Goal: Information Seeking & Learning: Learn about a topic

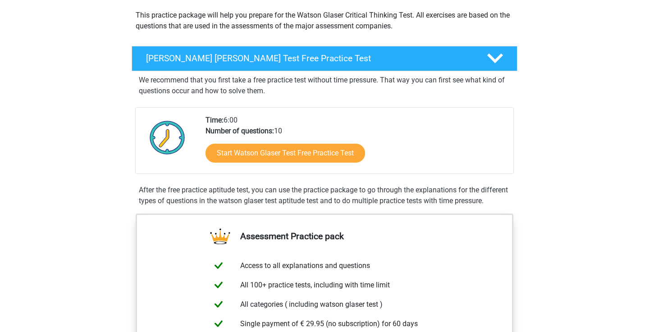
scroll to position [114, 0]
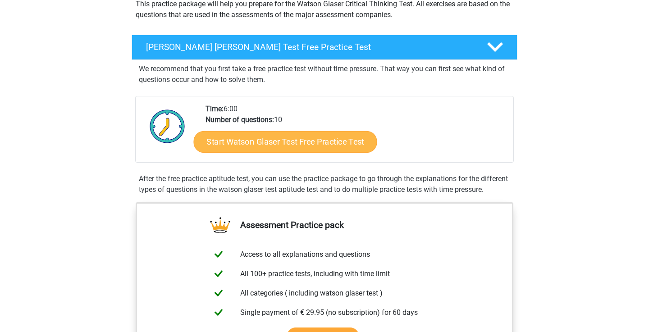
click at [325, 143] on link "Start Watson Glaser Test Free Practice Test" at bounding box center [285, 142] width 183 height 22
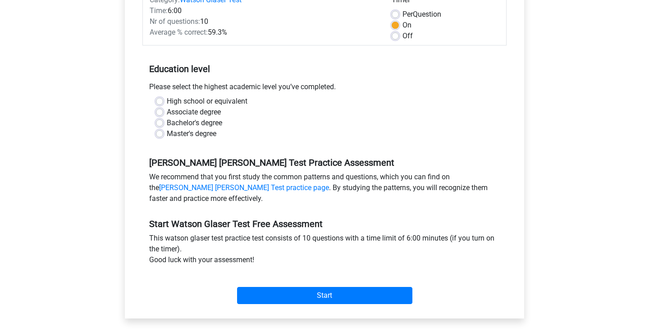
scroll to position [142, 0]
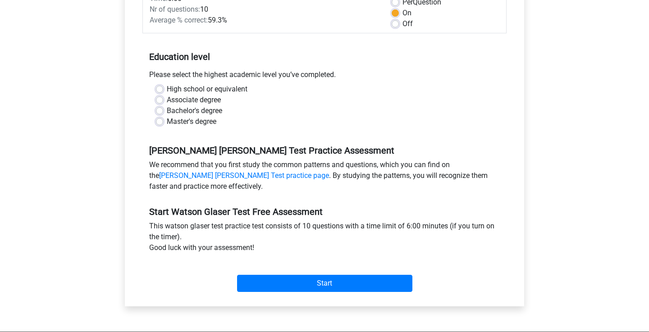
click at [167, 111] on label "Bachelor's degree" at bounding box center [194, 110] width 55 height 11
click at [159, 111] on input "Bachelor's degree" at bounding box center [159, 109] width 7 height 9
radio input "true"
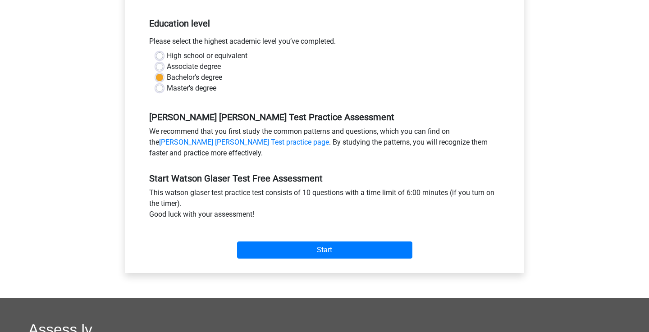
scroll to position [176, 0]
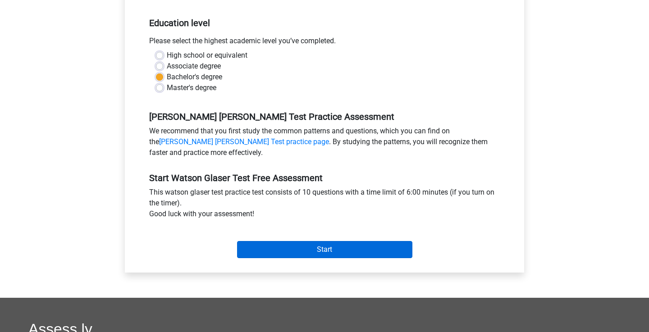
click at [350, 252] on input "Start" at bounding box center [324, 249] width 175 height 17
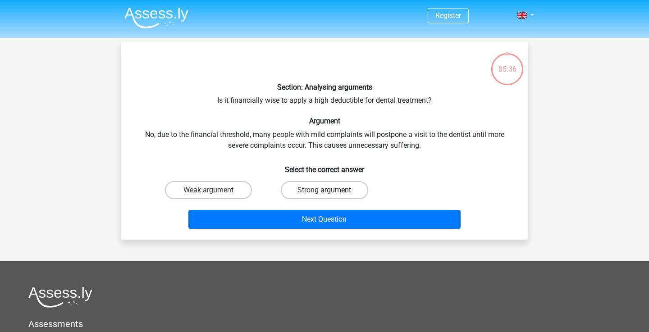
click at [317, 184] on label "Strong argument" at bounding box center [324, 190] width 87 height 18
click at [324, 190] on input "Strong argument" at bounding box center [327, 193] width 6 height 6
radio input "true"
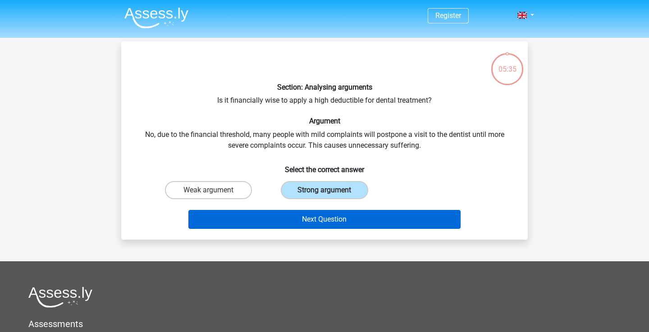
click at [336, 224] on button "Next Question" at bounding box center [324, 219] width 273 height 19
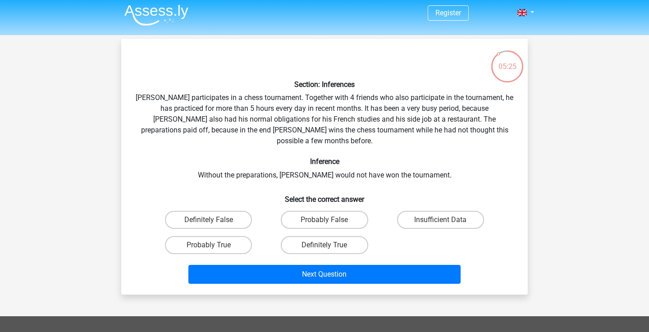
scroll to position [3, 0]
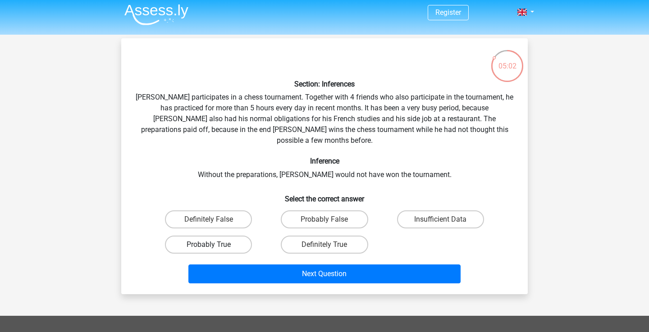
click at [235, 236] on label "Probably True" at bounding box center [208, 245] width 87 height 18
click at [214, 245] on input "Probably True" at bounding box center [212, 248] width 6 height 6
radio input "true"
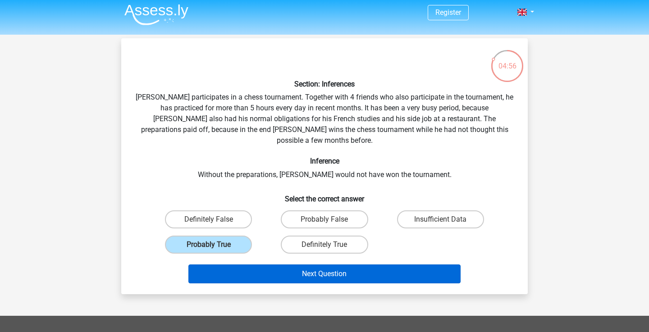
click at [322, 265] on button "Next Question" at bounding box center [324, 274] width 273 height 19
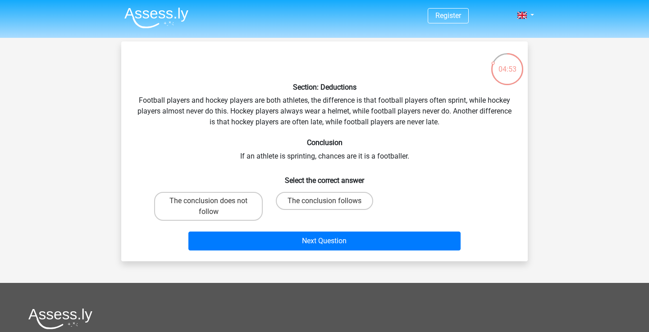
scroll to position [0, 0]
click at [338, 203] on label "The conclusion follows" at bounding box center [324, 201] width 97 height 18
click at [330, 203] on input "The conclusion follows" at bounding box center [327, 204] width 6 height 6
radio input "true"
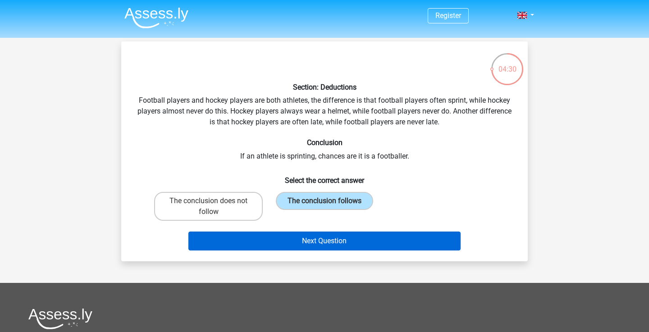
click at [348, 240] on button "Next Question" at bounding box center [324, 241] width 273 height 19
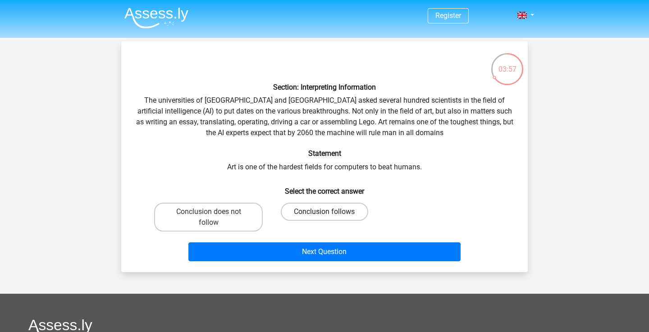
click at [359, 210] on label "Conclusion follows" at bounding box center [324, 212] width 87 height 18
click at [330, 212] on input "Conclusion follows" at bounding box center [327, 215] width 6 height 6
radio input "true"
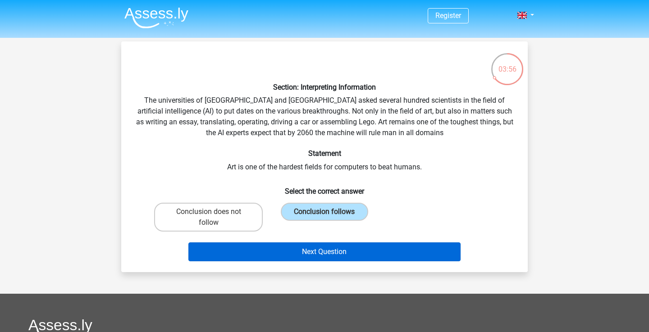
click at [375, 251] on button "Next Question" at bounding box center [324, 251] width 273 height 19
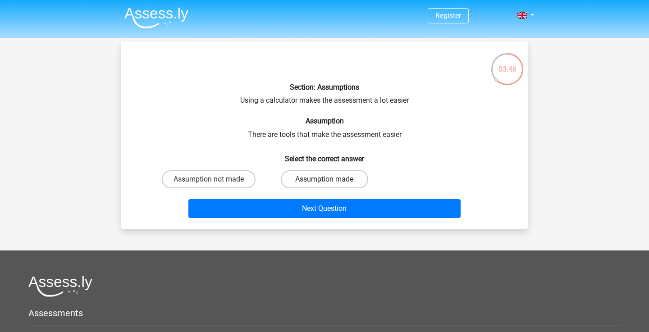
click at [306, 178] on label "Assumption made" at bounding box center [324, 179] width 87 height 18
click at [324, 179] on input "Assumption made" at bounding box center [327, 182] width 6 height 6
radio input "true"
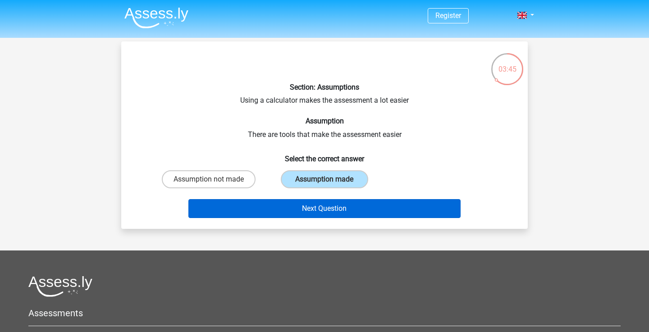
click at [323, 206] on button "Next Question" at bounding box center [324, 208] width 273 height 19
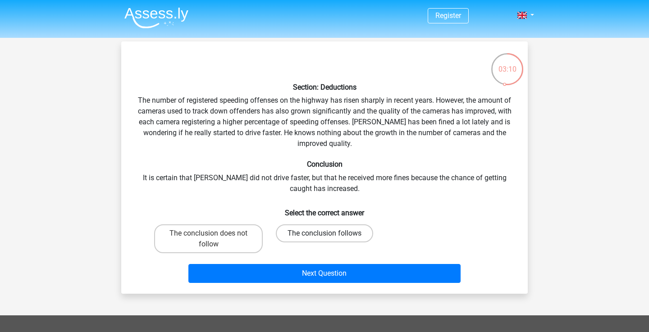
click at [311, 228] on label "The conclusion follows" at bounding box center [324, 233] width 97 height 18
click at [324, 233] on input "The conclusion follows" at bounding box center [327, 236] width 6 height 6
radio input "true"
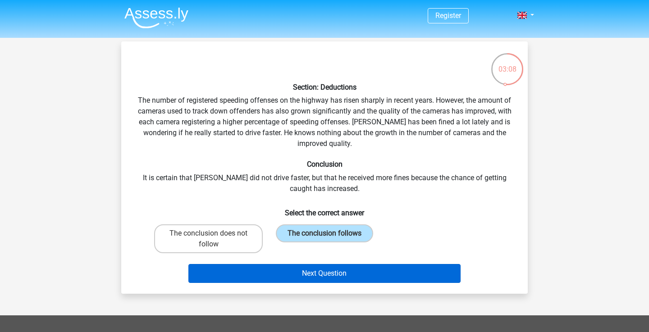
click at [358, 277] on button "Next Question" at bounding box center [324, 273] width 273 height 19
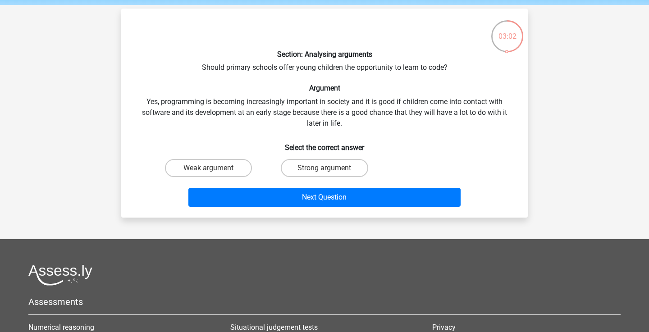
scroll to position [32, 0]
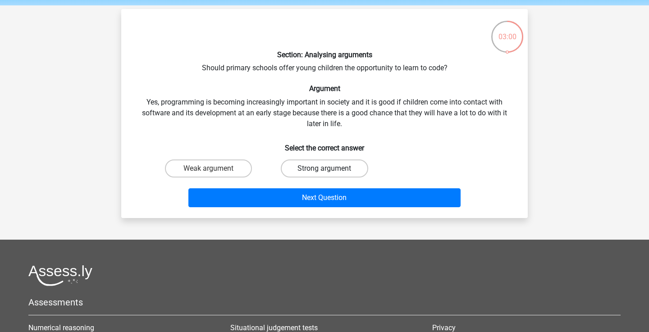
click at [329, 166] on label "Strong argument" at bounding box center [324, 169] width 87 height 18
click at [329, 169] on input "Strong argument" at bounding box center [327, 172] width 6 height 6
radio input "true"
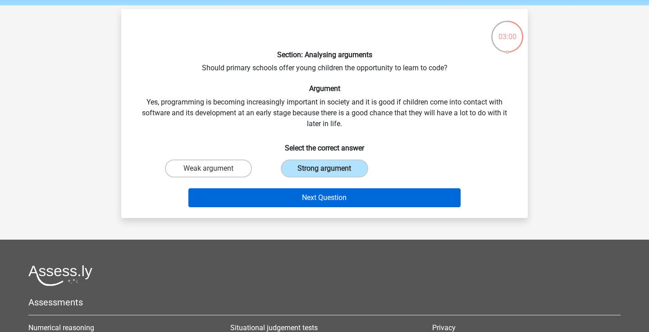
click at [336, 194] on button "Next Question" at bounding box center [324, 197] width 273 height 19
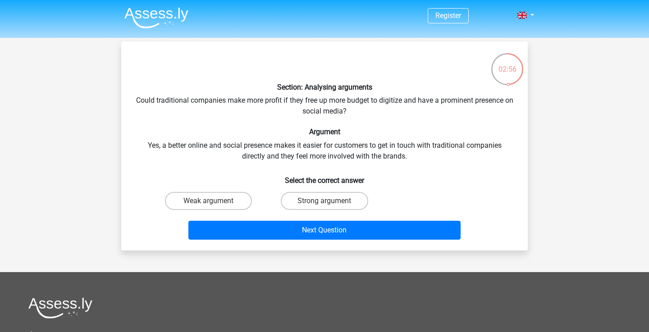
scroll to position [0, 0]
click at [340, 200] on label "Strong argument" at bounding box center [324, 201] width 87 height 18
click at [330, 201] on input "Strong argument" at bounding box center [327, 204] width 6 height 6
radio input "true"
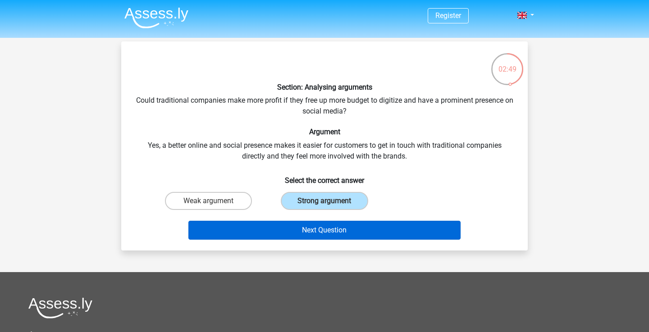
click at [347, 225] on button "Next Question" at bounding box center [324, 230] width 273 height 19
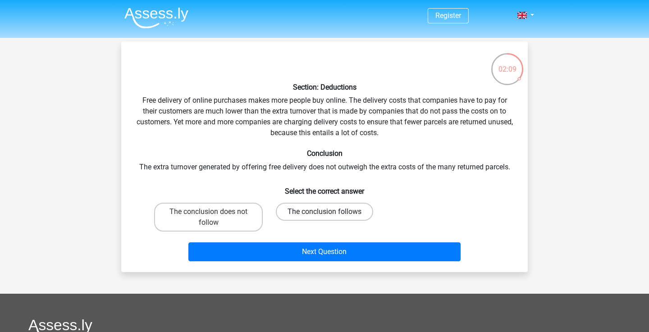
click at [333, 216] on label "The conclusion follows" at bounding box center [324, 212] width 97 height 18
click at [330, 216] on input "The conclusion follows" at bounding box center [327, 215] width 6 height 6
radio input "true"
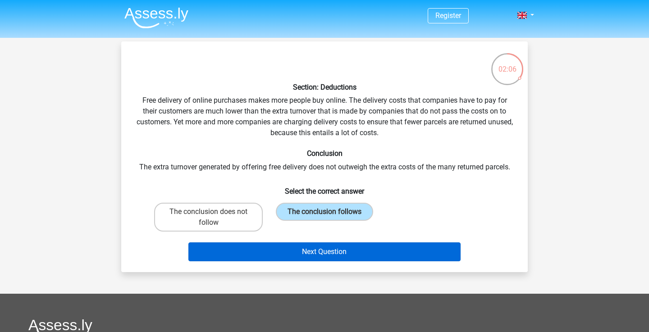
click at [332, 255] on button "Next Question" at bounding box center [324, 251] width 273 height 19
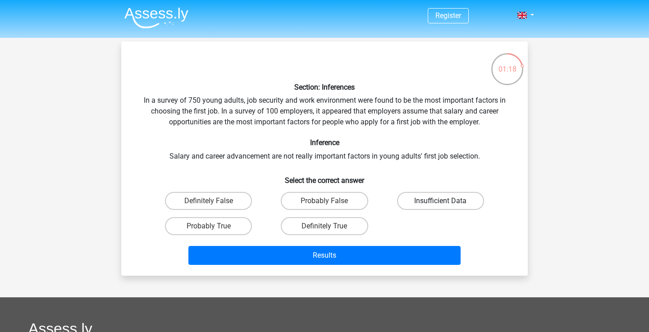
click at [419, 196] on label "Insufficient Data" at bounding box center [440, 201] width 87 height 18
click at [440, 201] on input "Insufficient Data" at bounding box center [443, 204] width 6 height 6
radio input "true"
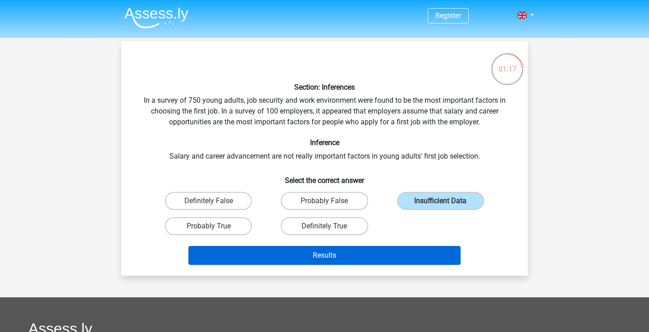
click at [380, 256] on button "Results" at bounding box center [324, 255] width 273 height 19
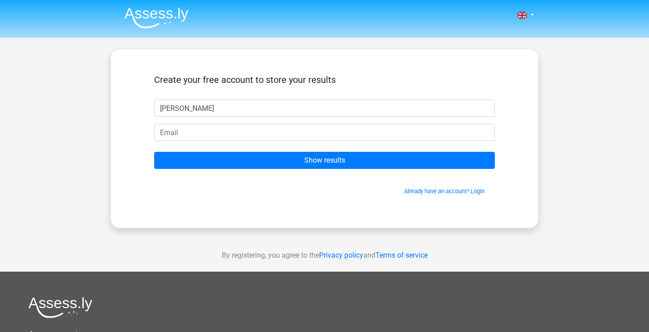
type input "Emma"
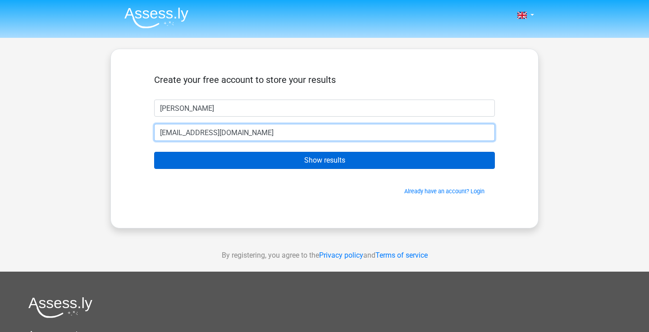
type input "emmatusha@hotmail.com"
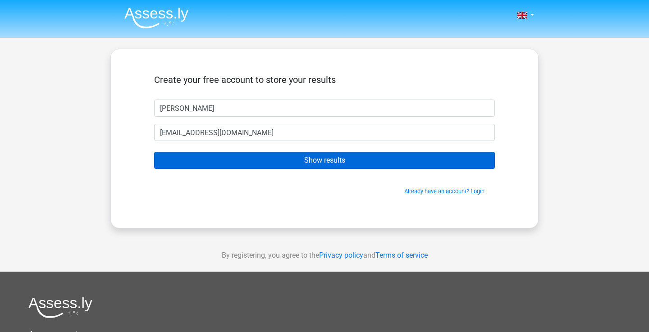
click at [304, 160] on input "Show results" at bounding box center [324, 160] width 341 height 17
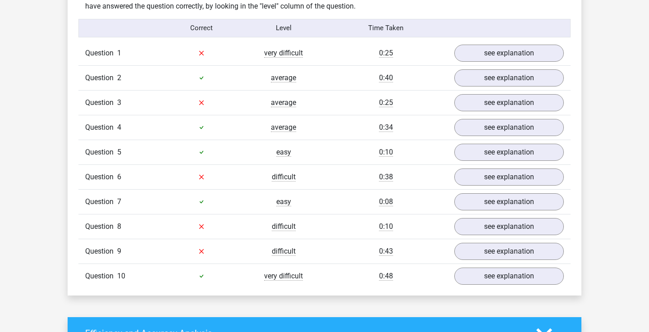
scroll to position [683, 0]
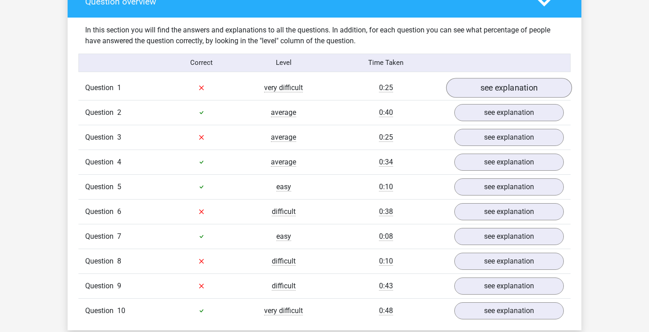
click at [507, 83] on link "see explanation" at bounding box center [509, 88] width 126 height 20
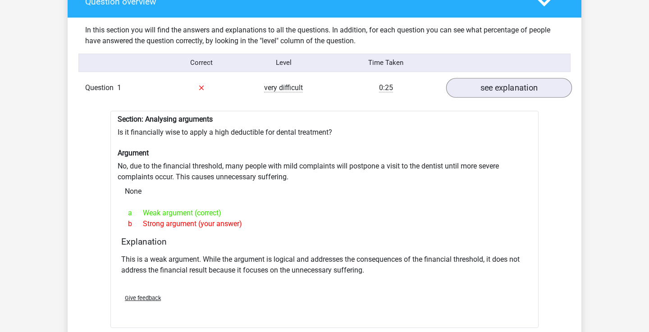
click at [503, 90] on link "see explanation" at bounding box center [509, 88] width 126 height 20
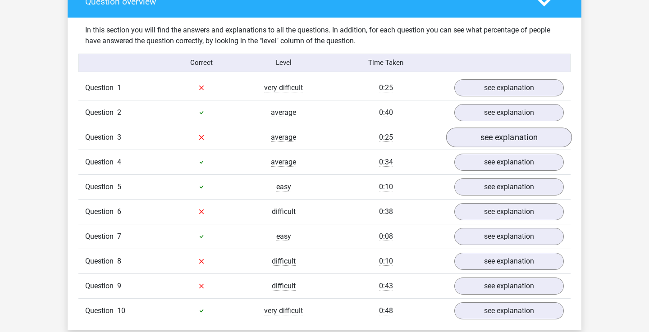
click at [469, 140] on link "see explanation" at bounding box center [509, 138] width 126 height 20
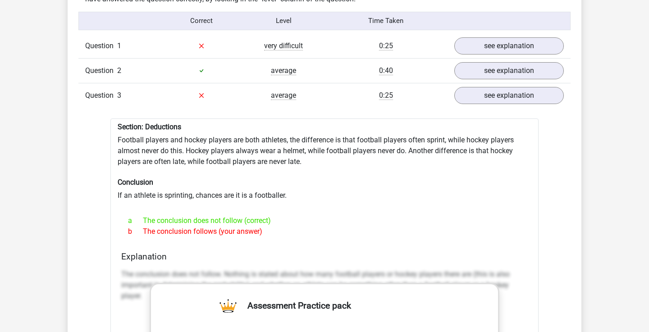
scroll to position [722, 0]
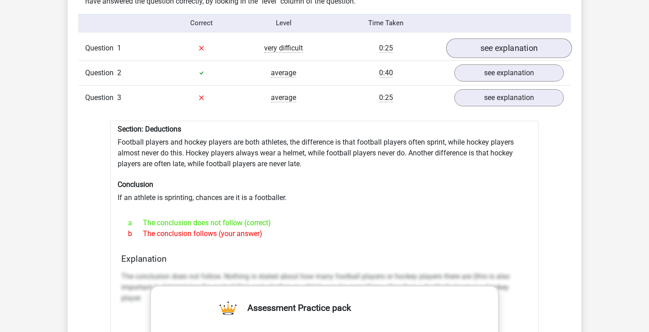
click at [491, 51] on link "see explanation" at bounding box center [509, 48] width 126 height 20
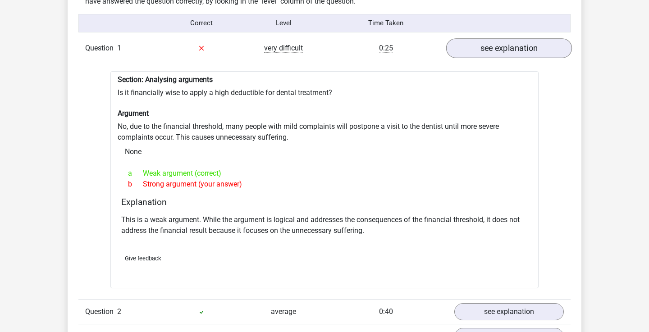
click at [491, 51] on link "see explanation" at bounding box center [509, 48] width 126 height 20
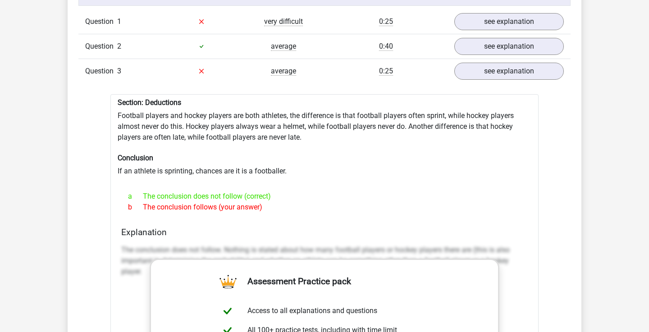
scroll to position [749, 0]
click at [487, 73] on link "see explanation" at bounding box center [509, 71] width 126 height 20
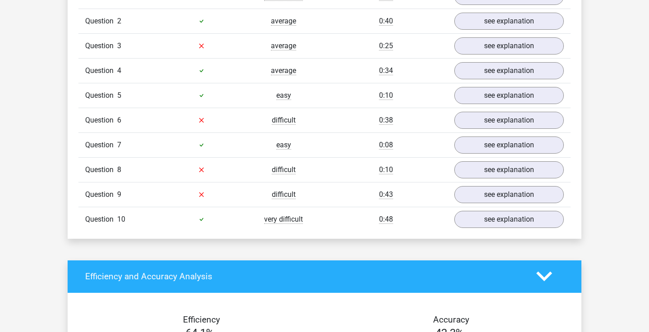
scroll to position [776, 0]
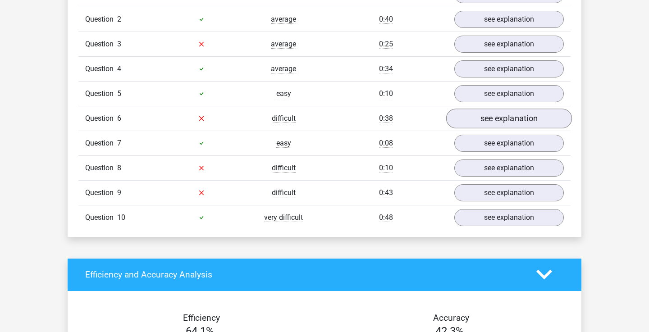
click at [467, 119] on link "see explanation" at bounding box center [509, 119] width 126 height 20
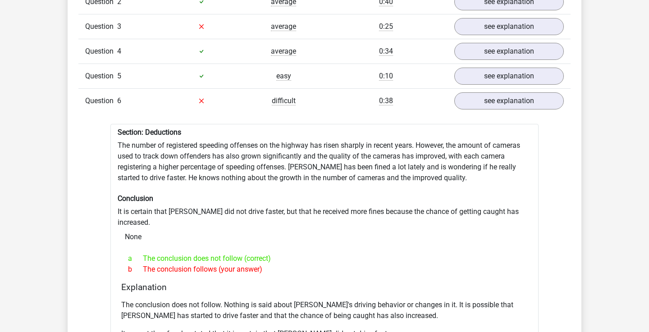
scroll to position [791, 0]
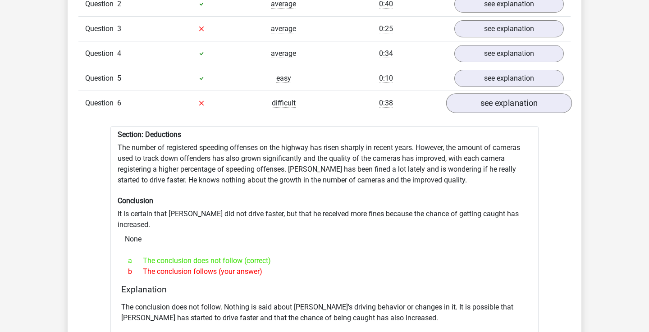
click at [496, 105] on link "see explanation" at bounding box center [509, 103] width 126 height 20
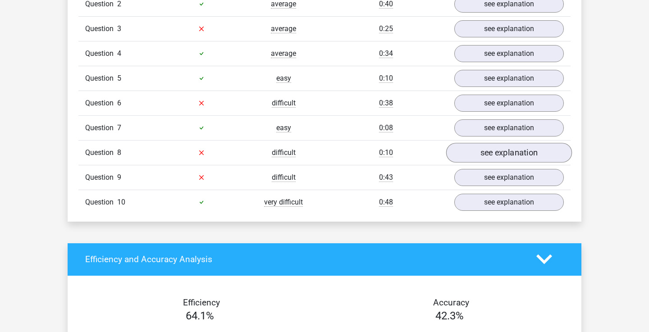
click at [471, 154] on link "see explanation" at bounding box center [509, 153] width 126 height 20
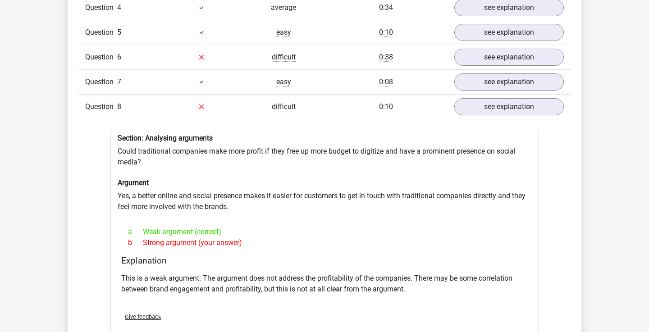
scroll to position [843, 0]
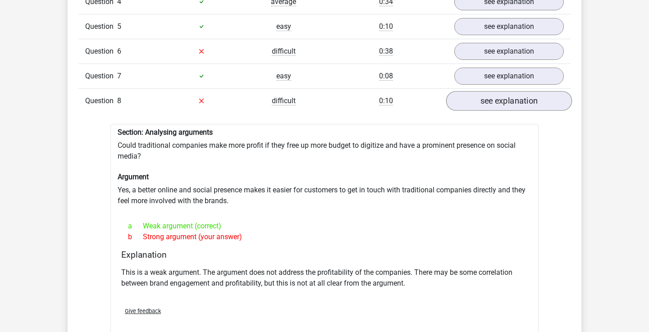
click at [496, 108] on link "see explanation" at bounding box center [509, 101] width 126 height 20
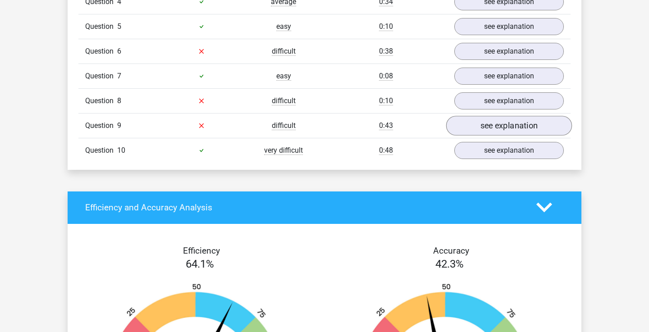
click at [498, 126] on link "see explanation" at bounding box center [509, 126] width 126 height 20
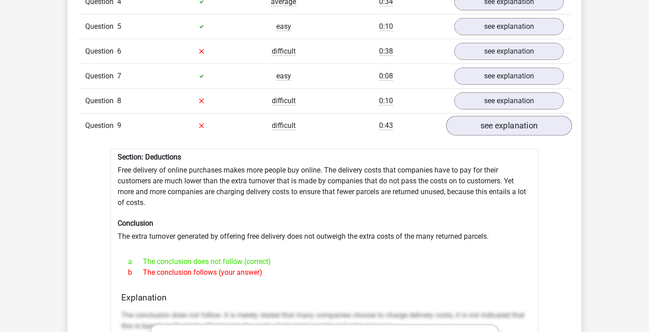
click at [494, 133] on link "see explanation" at bounding box center [509, 126] width 126 height 20
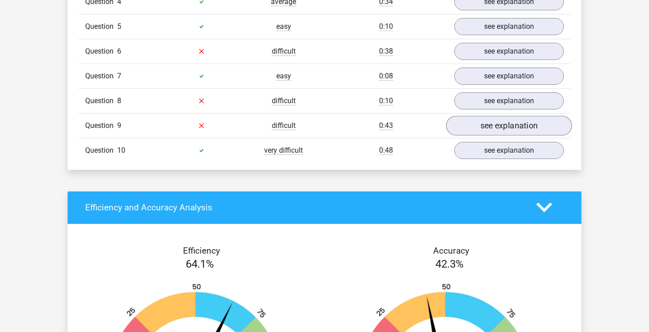
click at [494, 133] on link "see explanation" at bounding box center [509, 126] width 126 height 20
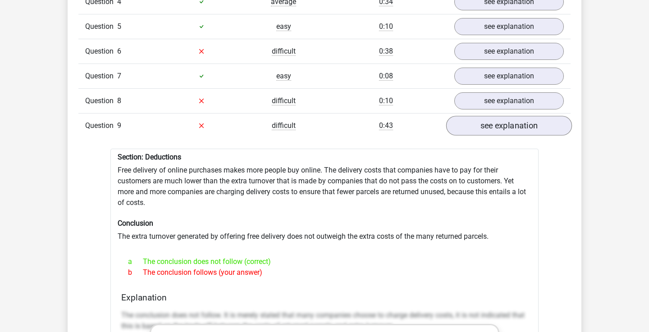
click at [494, 133] on link "see explanation" at bounding box center [509, 126] width 126 height 20
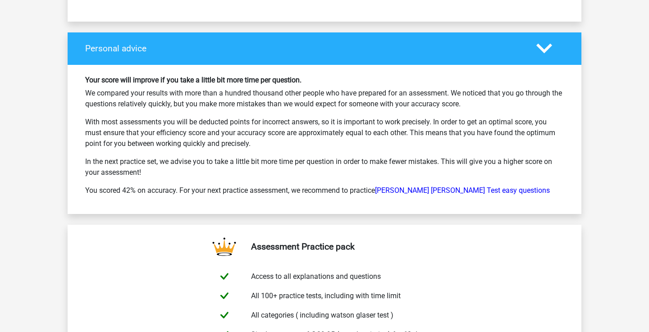
scroll to position [1306, 0]
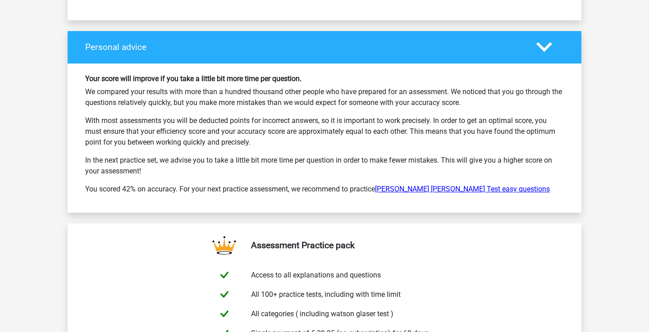
click at [435, 188] on link "Watson Glaser Test easy questions" at bounding box center [462, 189] width 175 height 9
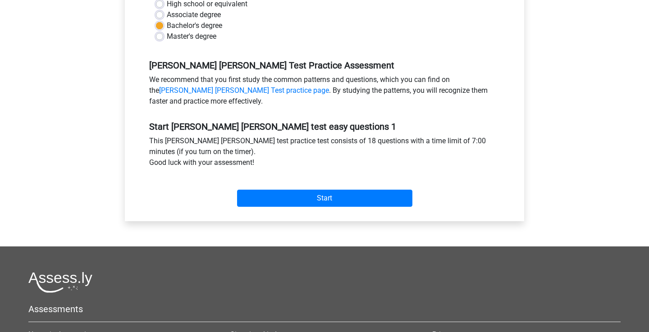
scroll to position [228, 0]
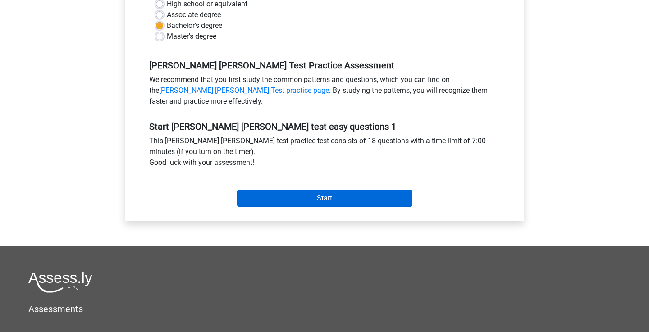
click at [370, 203] on input "Start" at bounding box center [324, 198] width 175 height 17
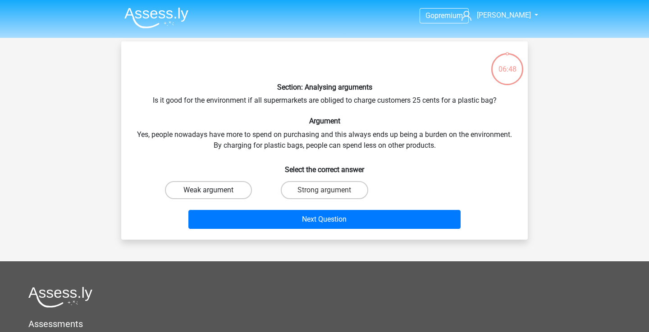
click at [236, 188] on label "Weak argument" at bounding box center [208, 190] width 87 height 18
click at [214, 190] on input "Weak argument" at bounding box center [212, 193] width 6 height 6
radio input "true"
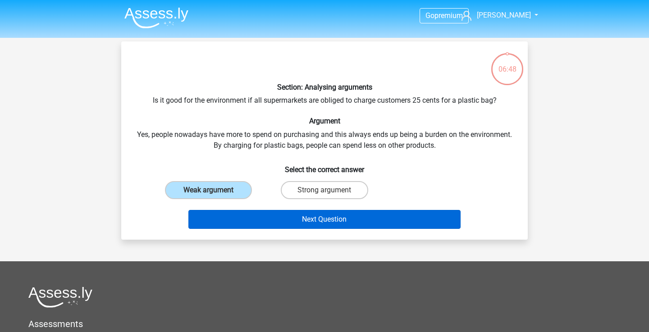
click at [277, 214] on button "Next Question" at bounding box center [324, 219] width 273 height 19
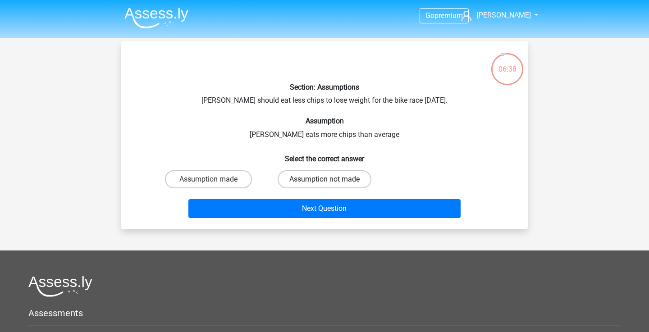
click at [298, 180] on label "Assumption not made" at bounding box center [325, 179] width 94 height 18
click at [324, 180] on input "Assumption not made" at bounding box center [327, 182] width 6 height 6
radio input "true"
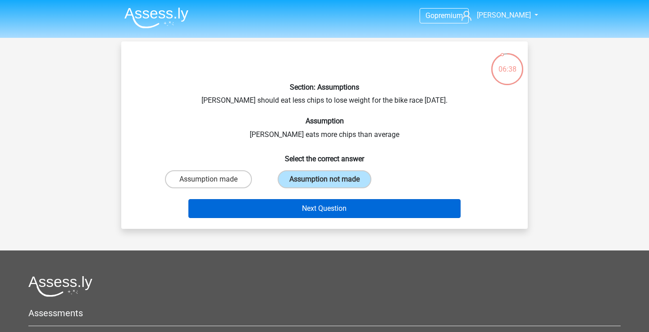
click at [305, 206] on button "Next Question" at bounding box center [324, 208] width 273 height 19
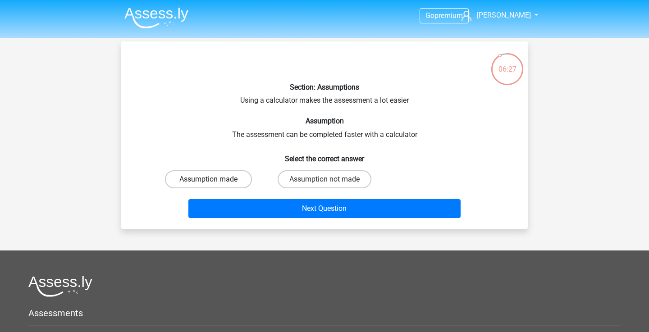
click at [236, 184] on label "Assumption made" at bounding box center [208, 179] width 87 height 18
click at [214, 184] on input "Assumption made" at bounding box center [212, 182] width 6 height 6
radio input "true"
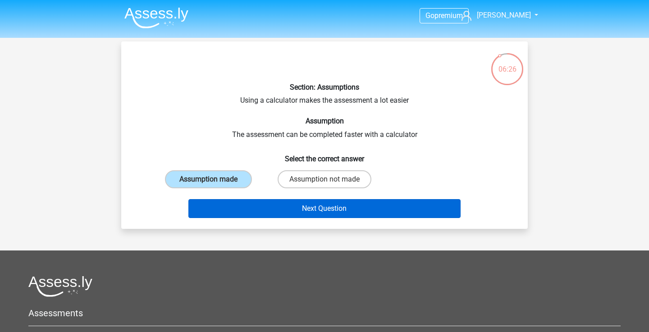
click at [277, 207] on button "Next Question" at bounding box center [324, 208] width 273 height 19
